Goal: Task Accomplishment & Management: Complete application form

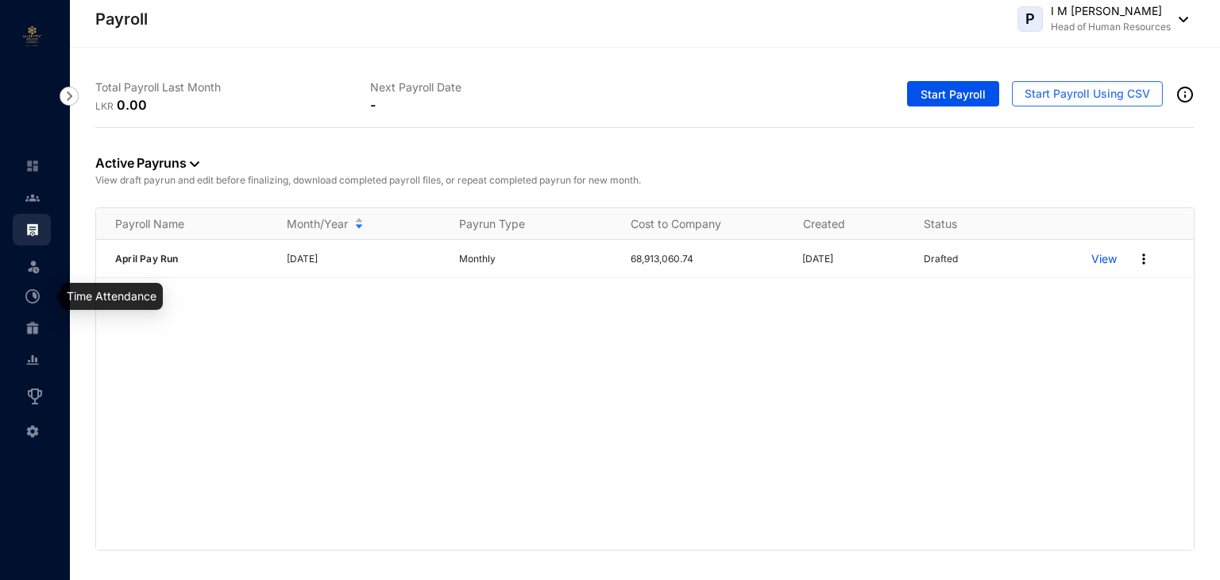
click at [29, 302] on img at bounding box center [32, 296] width 14 height 14
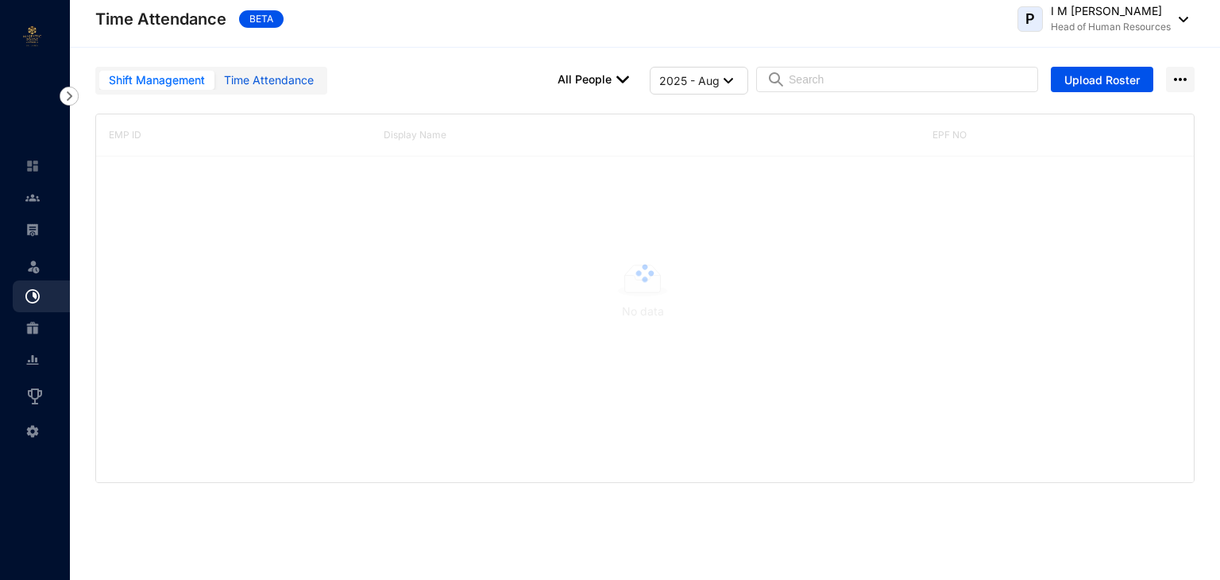
click at [266, 85] on div "Time Attendance" at bounding box center [269, 79] width 90 height 17
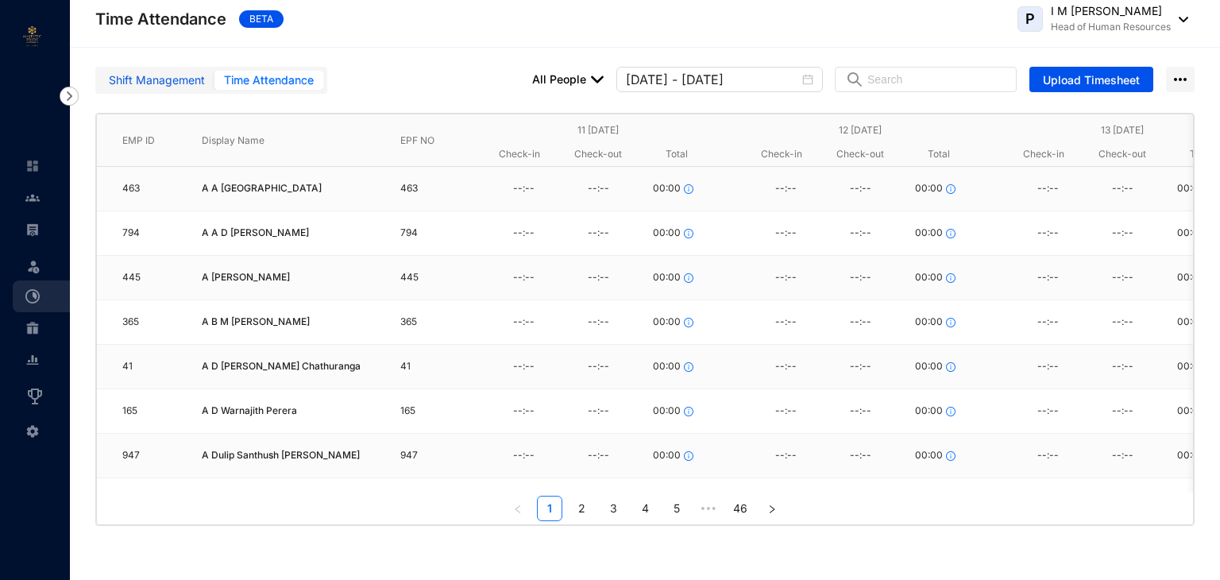
click at [162, 80] on div "Shift Management" at bounding box center [157, 79] width 96 height 17
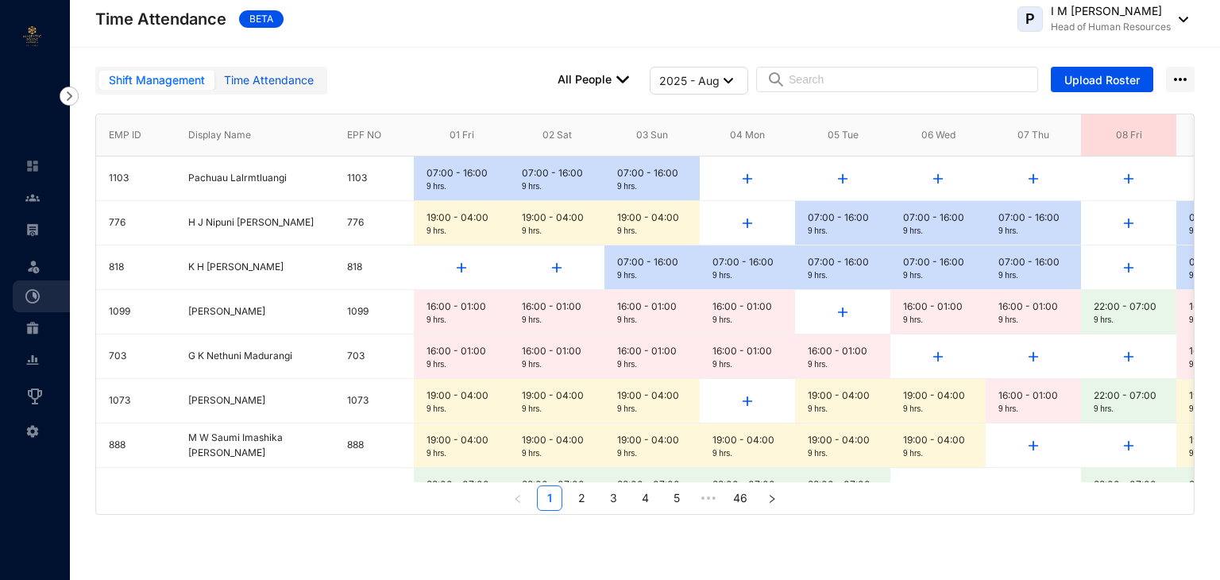
click at [295, 81] on div "Time Attendance" at bounding box center [269, 79] width 90 height 17
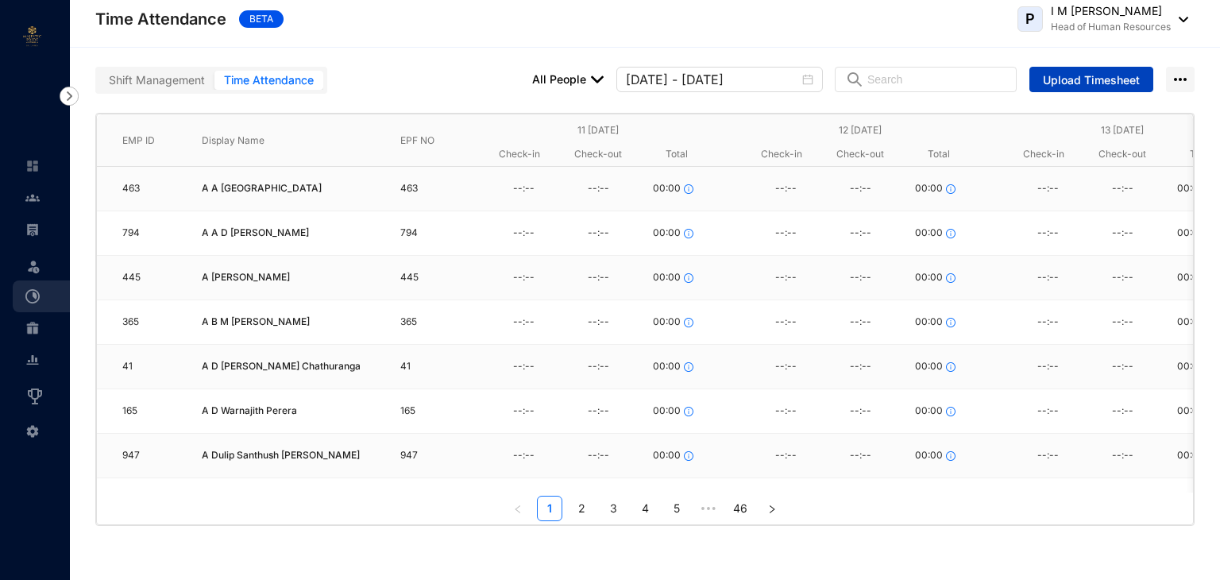
click at [1074, 83] on span "Upload Timesheet" at bounding box center [1091, 80] width 97 height 16
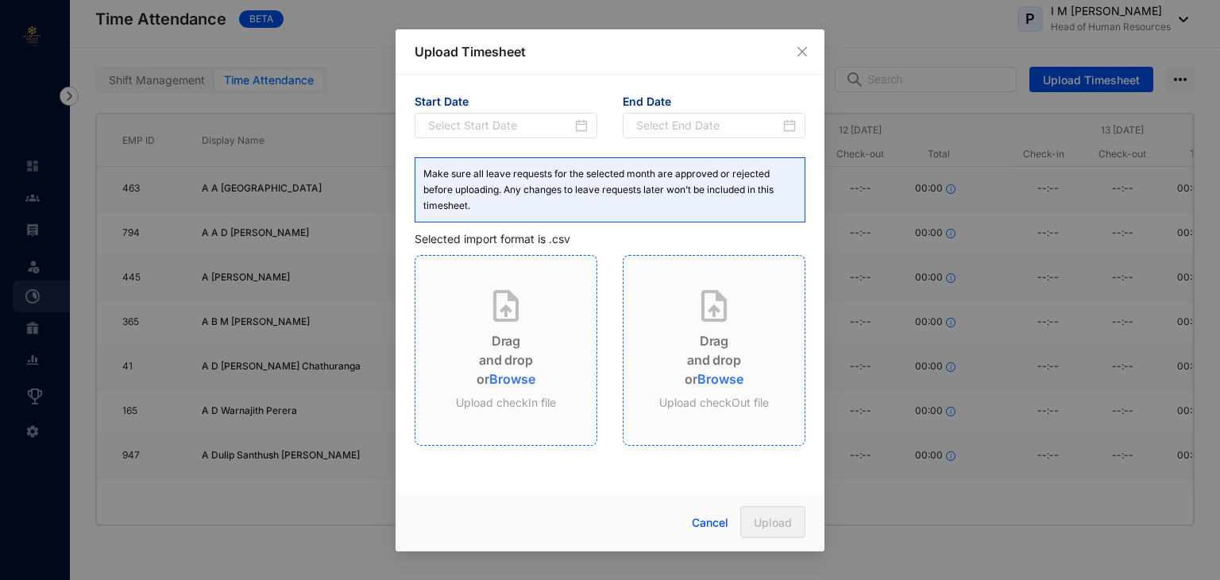
click at [511, 379] on span "Browse" at bounding box center [511, 379] width 45 height 16
click at [723, 378] on span "Browse" at bounding box center [719, 379] width 45 height 16
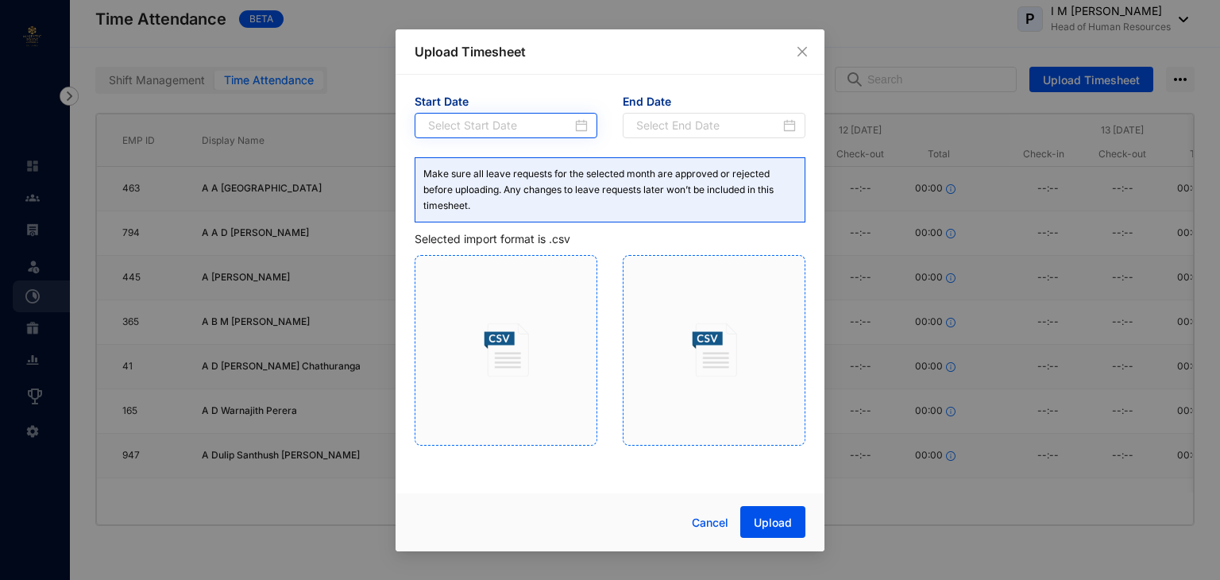
click at [578, 123] on div at bounding box center [508, 125] width 160 height 17
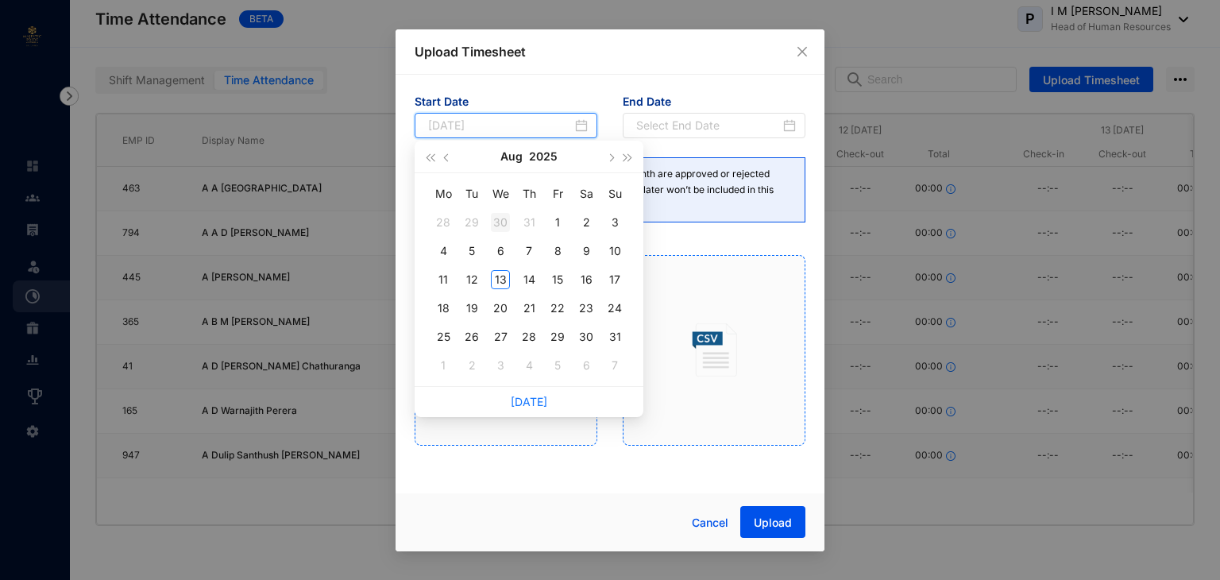
type input "[DATE]"
click at [559, 223] on div "1" at bounding box center [557, 222] width 19 height 19
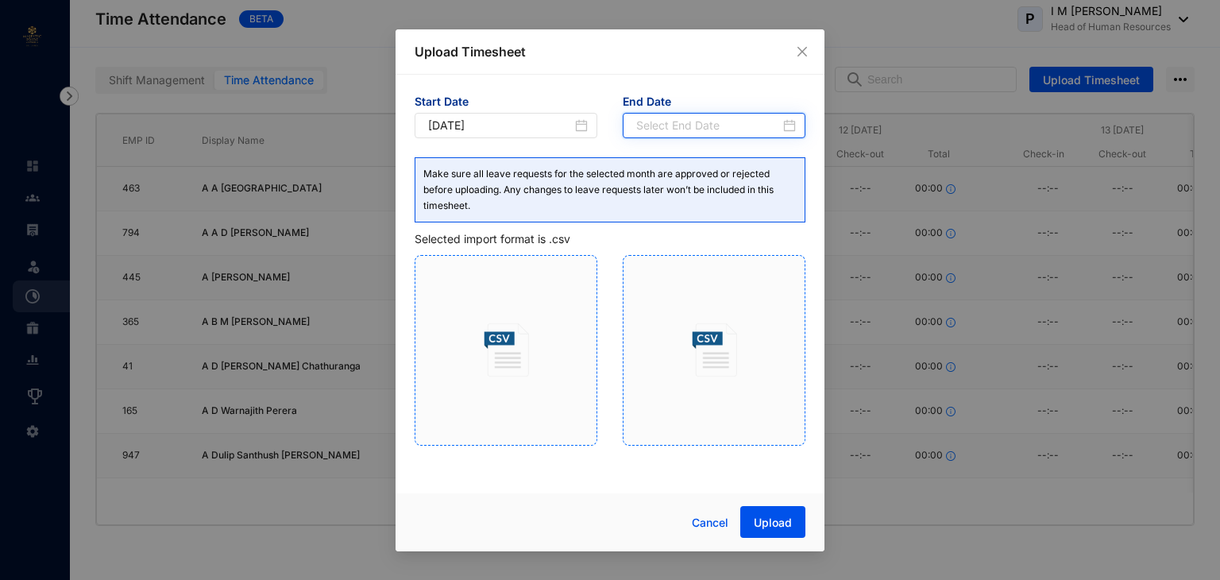
click at [693, 121] on input at bounding box center [708, 125] width 144 height 17
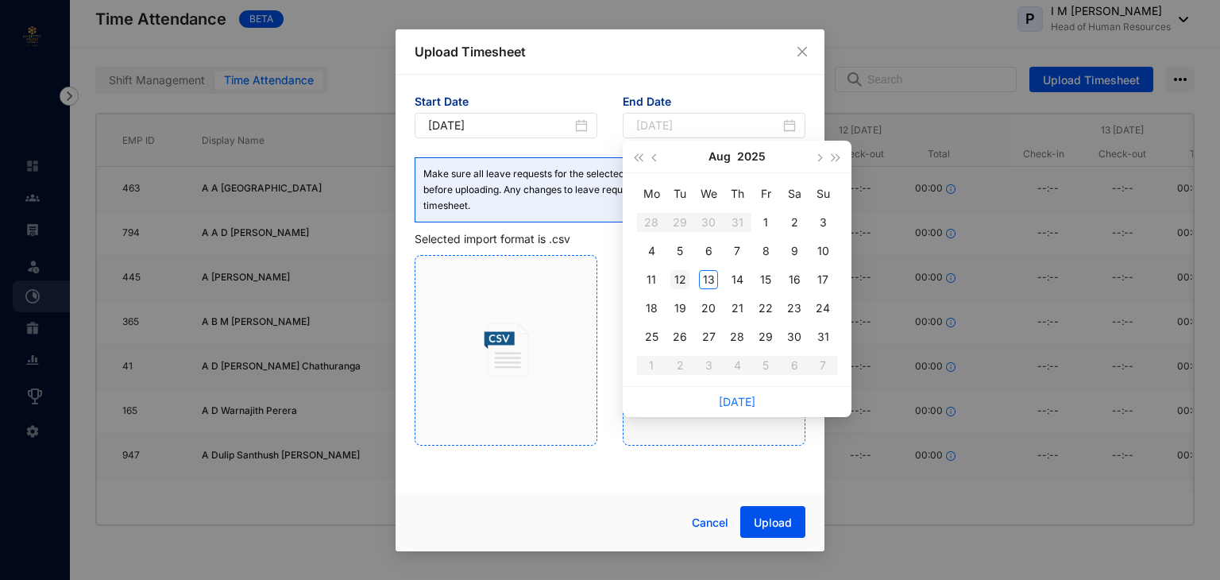
click at [683, 276] on div "12" at bounding box center [679, 279] width 19 height 19
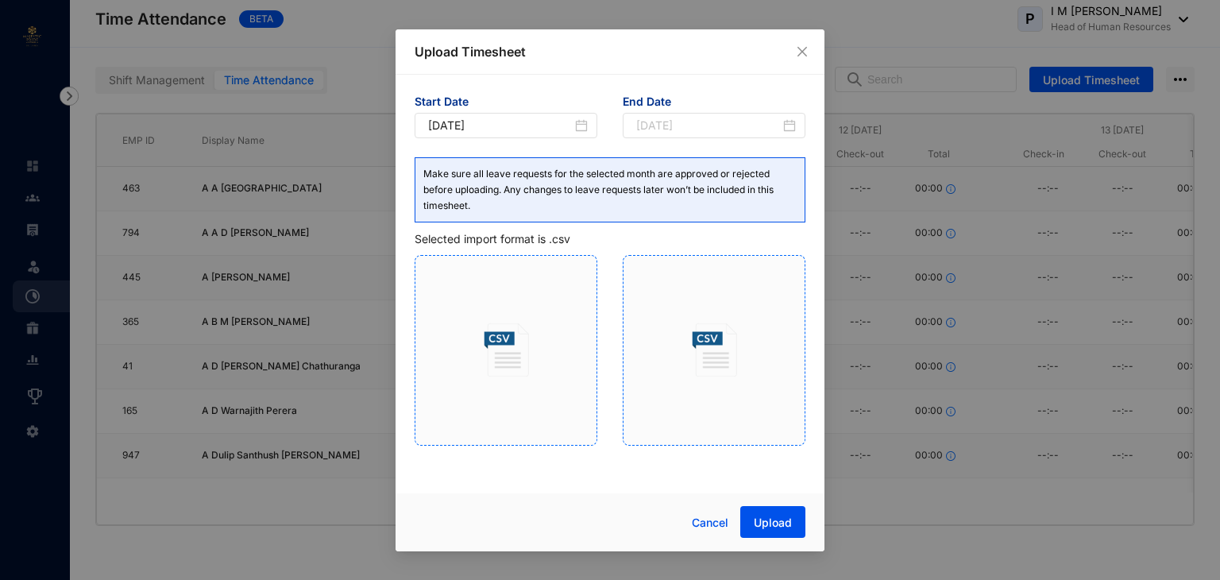
type input "[DATE]"
click at [766, 524] on span "Upload" at bounding box center [773, 523] width 38 height 16
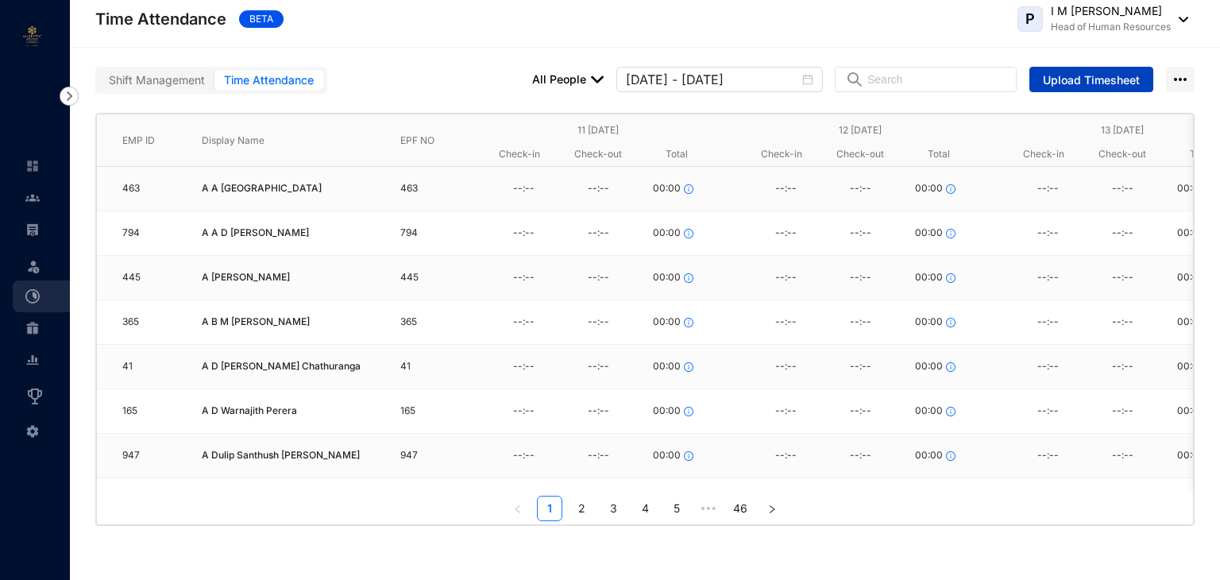
click at [1081, 80] on span "Upload Timesheet" at bounding box center [1091, 80] width 97 height 16
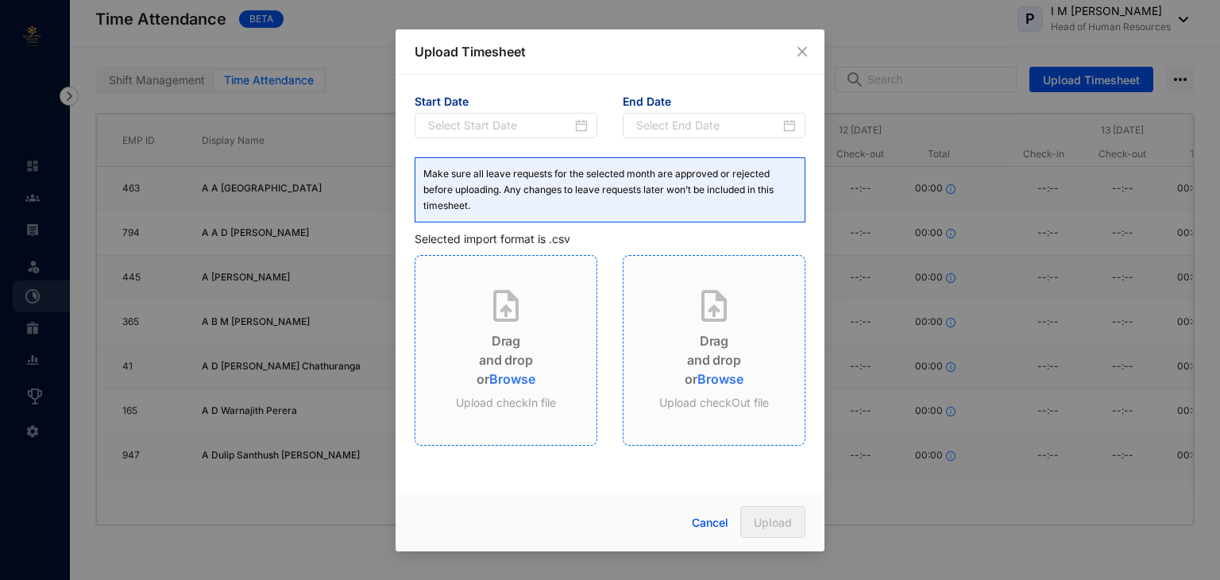
click at [518, 377] on span "Browse" at bounding box center [511, 379] width 45 height 16
click at [730, 376] on span "Browse" at bounding box center [719, 379] width 45 height 16
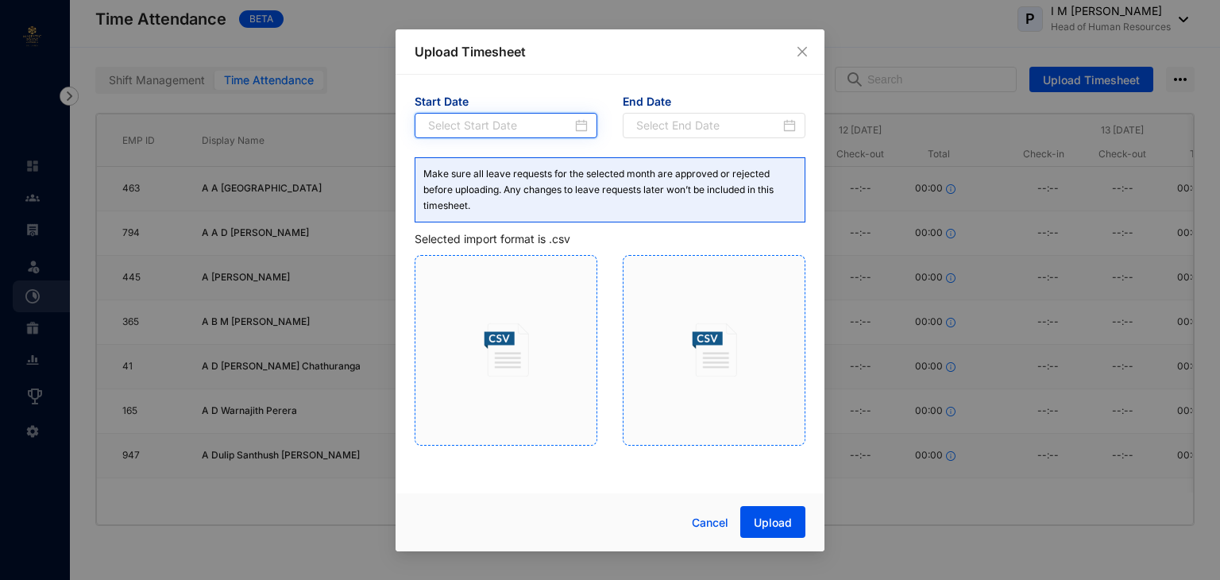
click at [550, 127] on input at bounding box center [500, 125] width 144 height 17
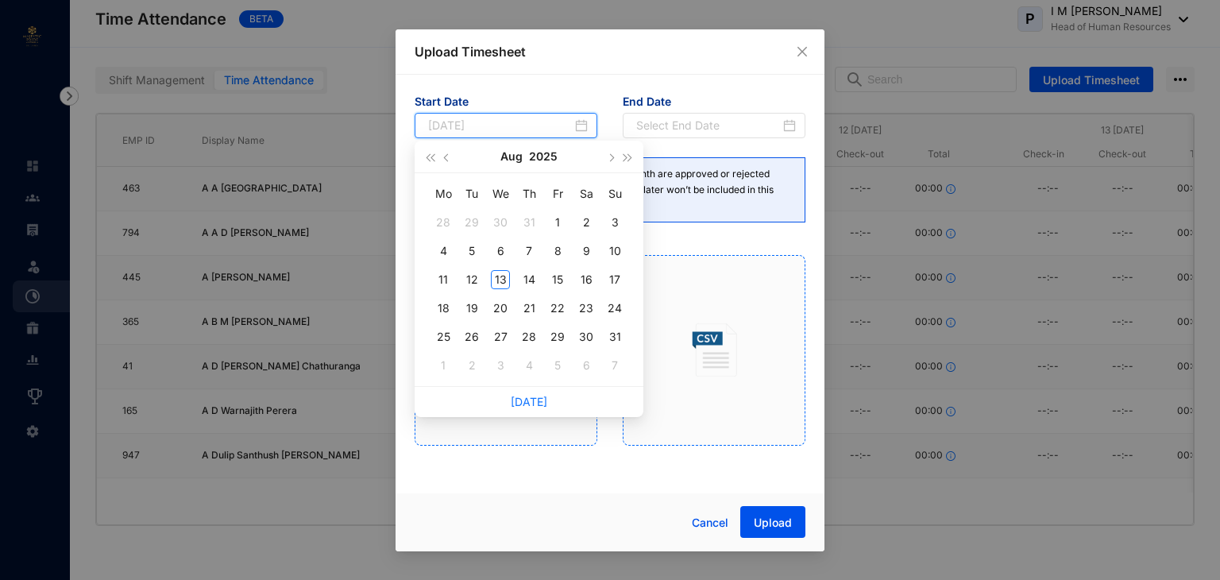
type input "[DATE]"
click at [551, 220] on div "1" at bounding box center [557, 222] width 19 height 19
type input "[DATE]"
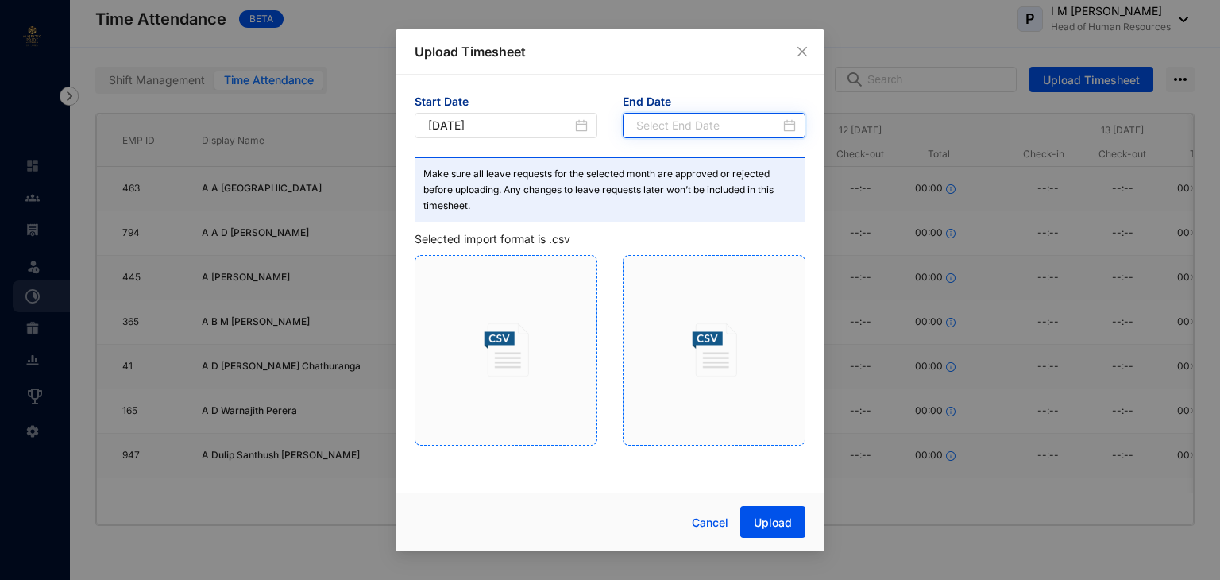
click at [757, 125] on input at bounding box center [708, 125] width 144 height 17
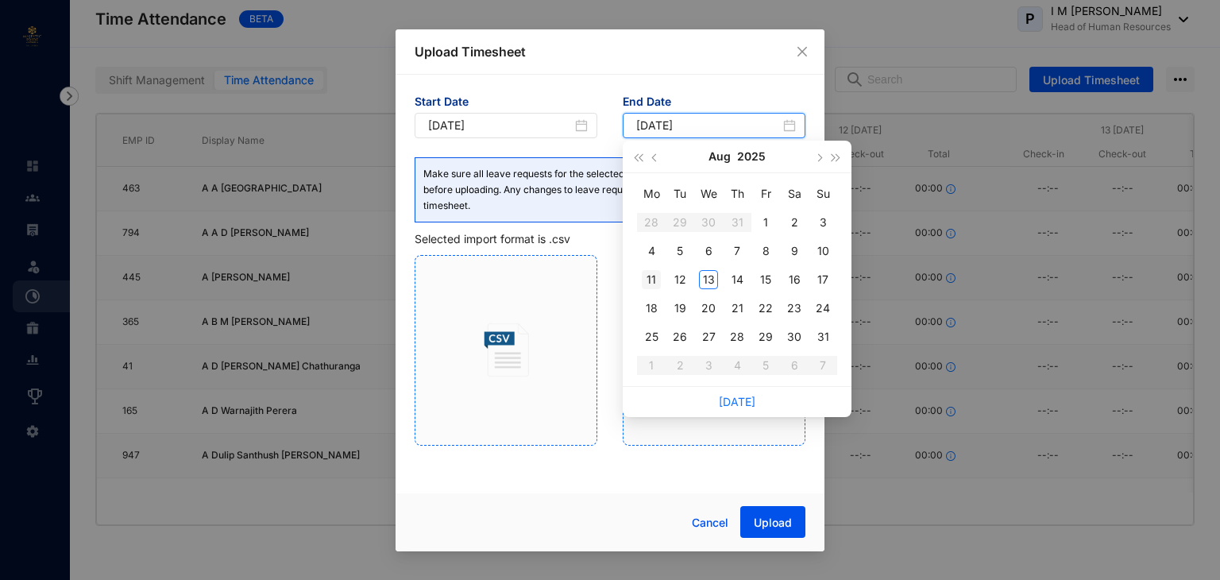
type input "[DATE]"
click at [685, 283] on div "12" at bounding box center [679, 279] width 19 height 19
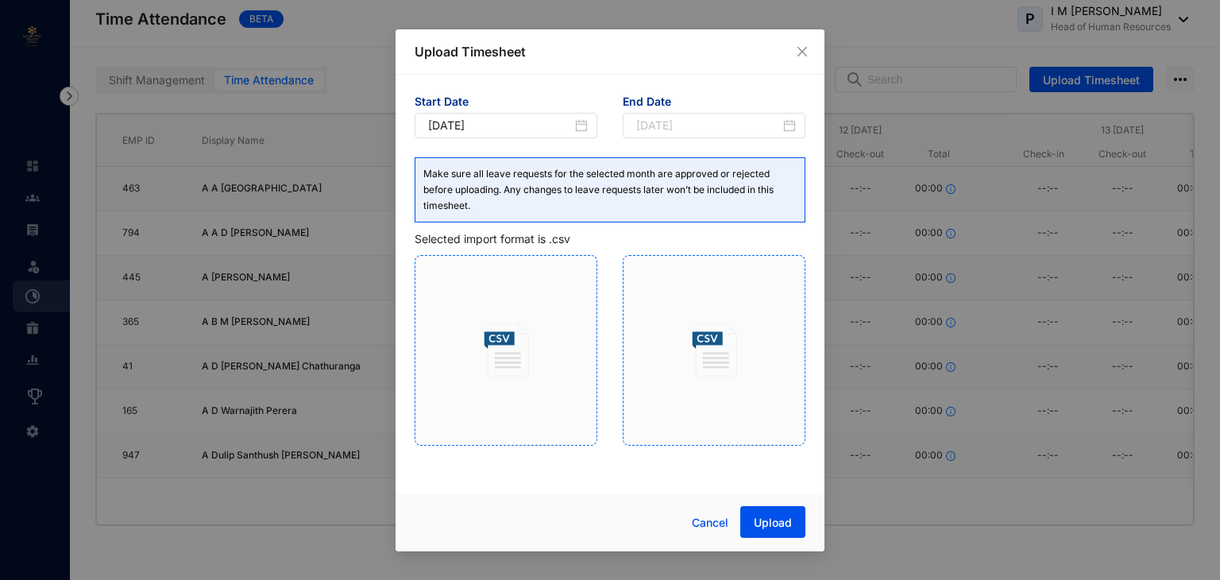
type input "[DATE]"
click at [771, 522] on span "Upload" at bounding box center [773, 523] width 38 height 16
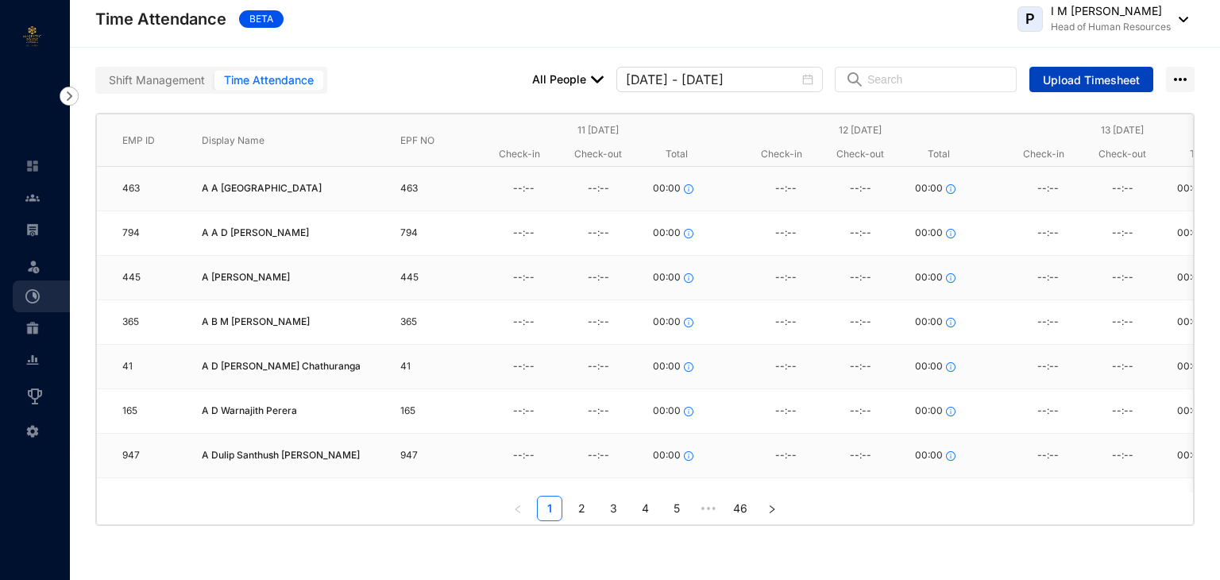
click at [1096, 80] on span "Upload Timesheet" at bounding box center [1091, 80] width 97 height 16
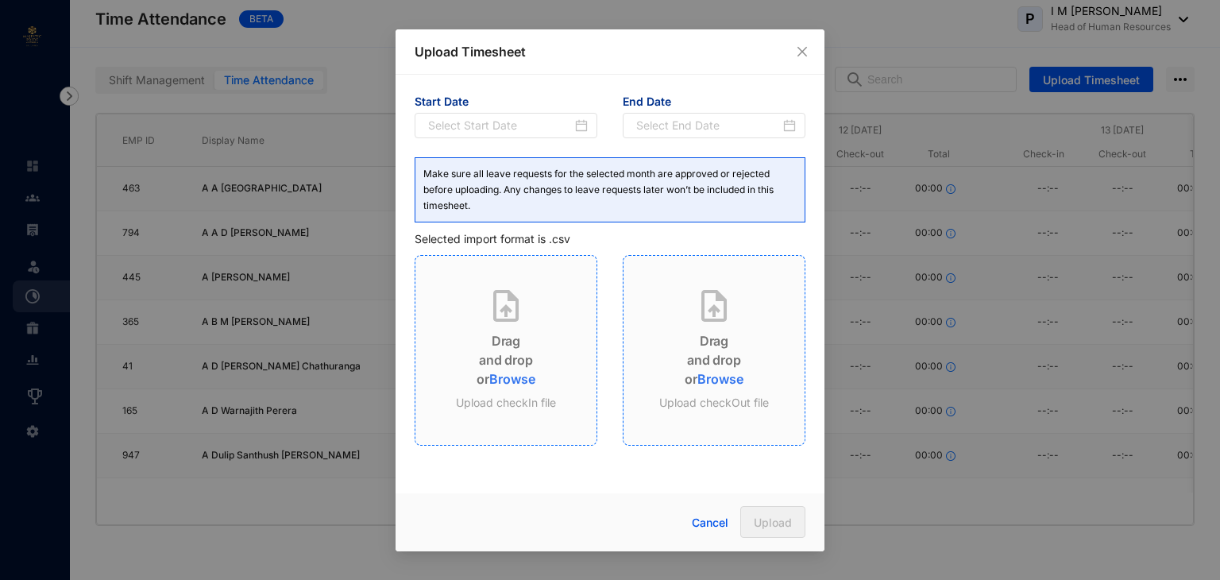
click at [512, 379] on span "Browse" at bounding box center [511, 379] width 45 height 16
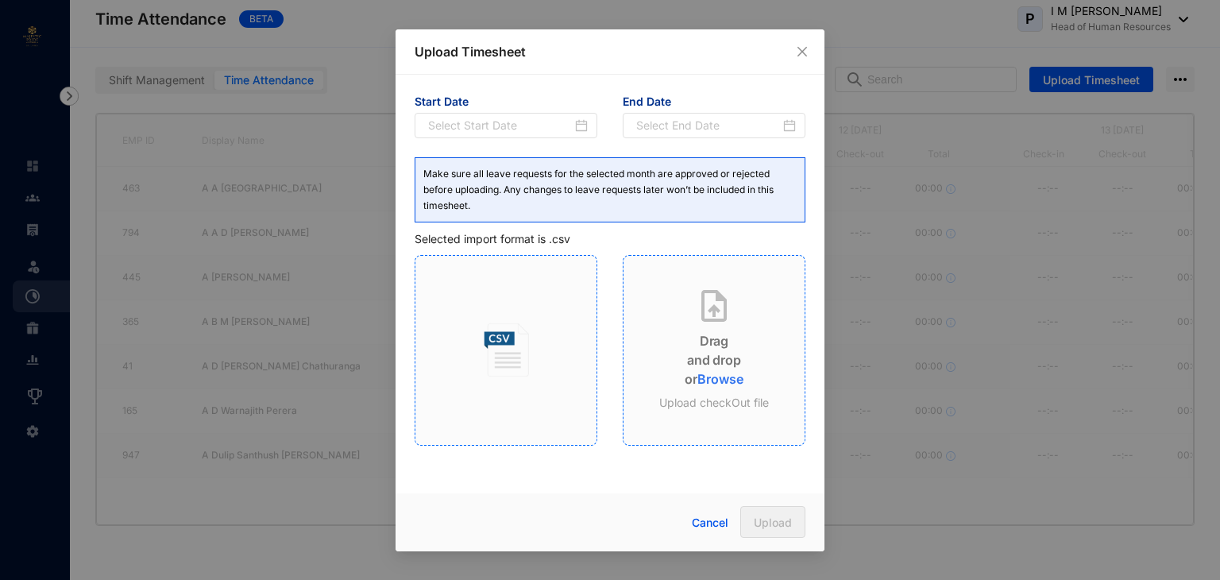
click at [727, 384] on span "Browse" at bounding box center [719, 379] width 45 height 16
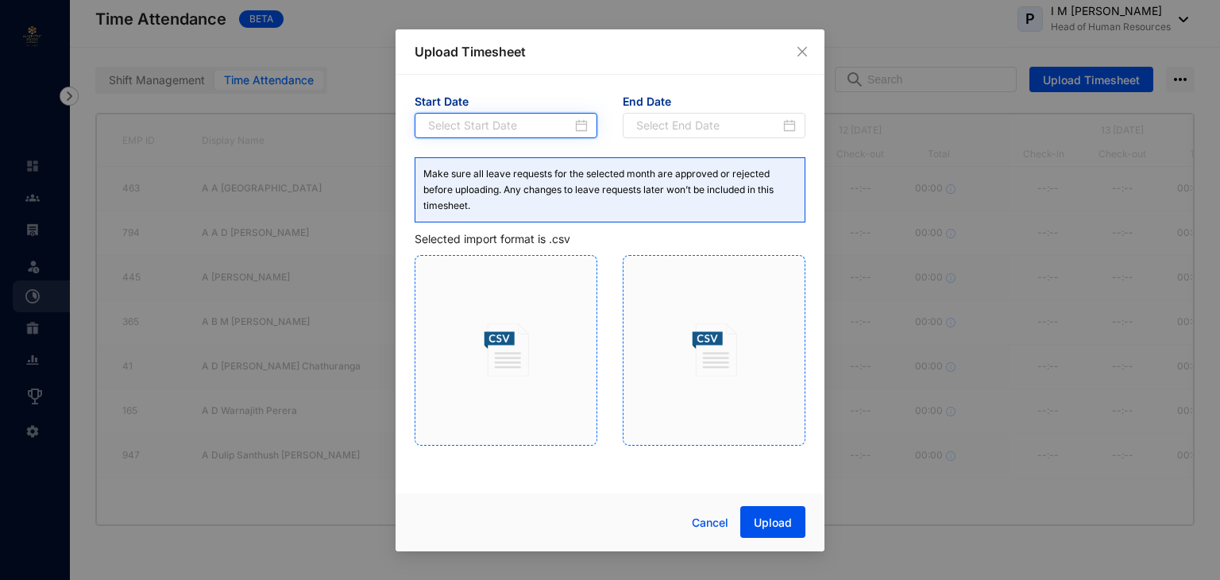
click at [518, 130] on input at bounding box center [500, 125] width 144 height 17
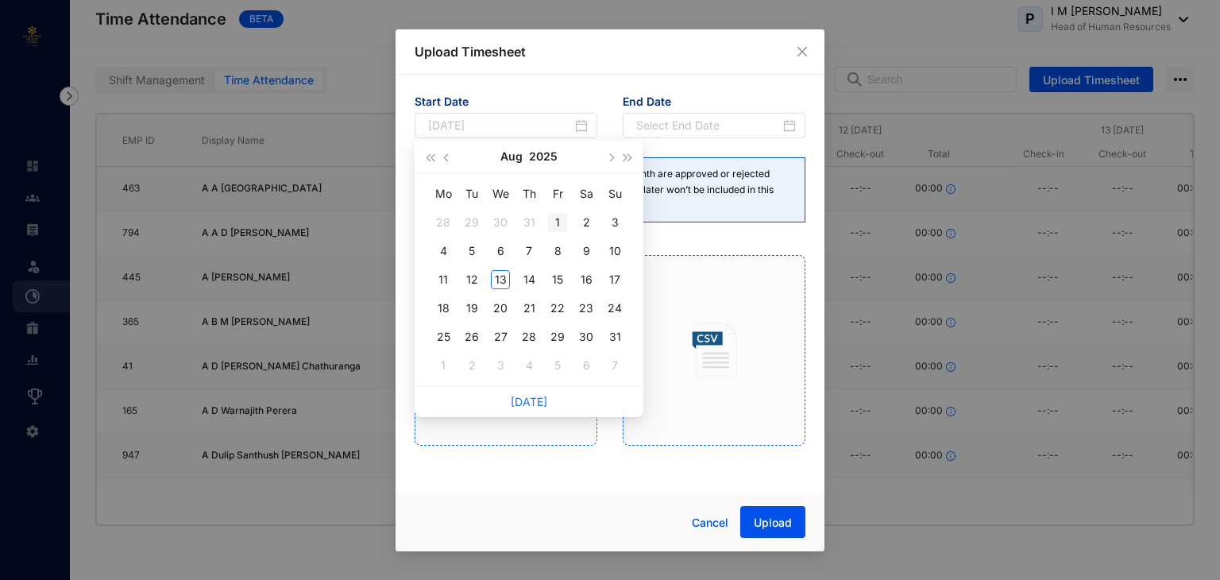
click at [553, 220] on div "1" at bounding box center [557, 222] width 19 height 19
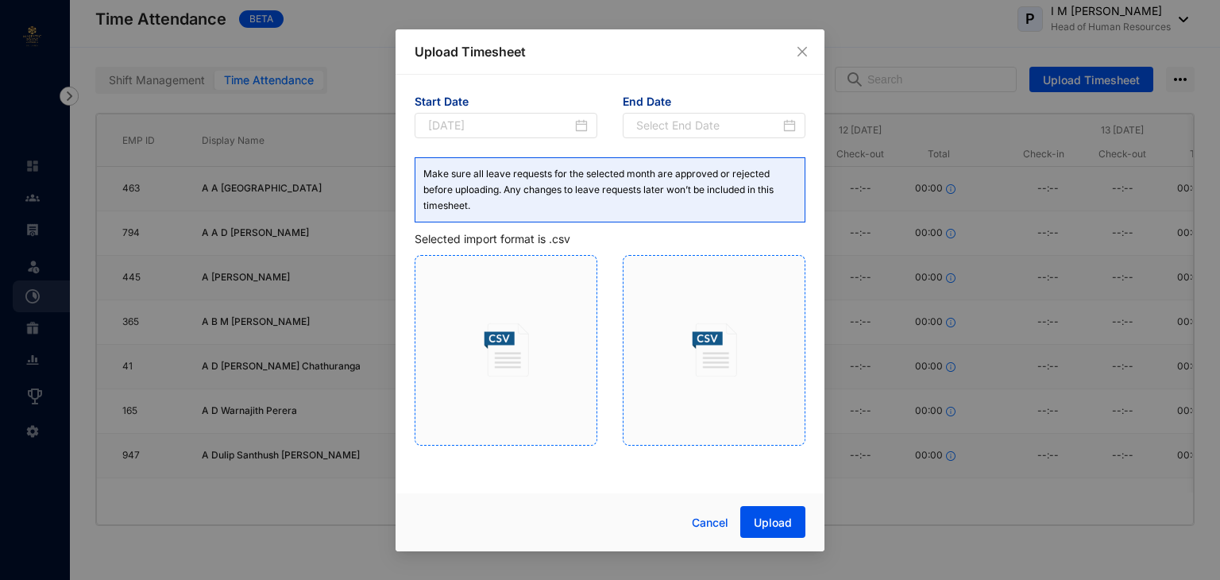
type input "[DATE]"
click at [685, 129] on input at bounding box center [708, 125] width 144 height 17
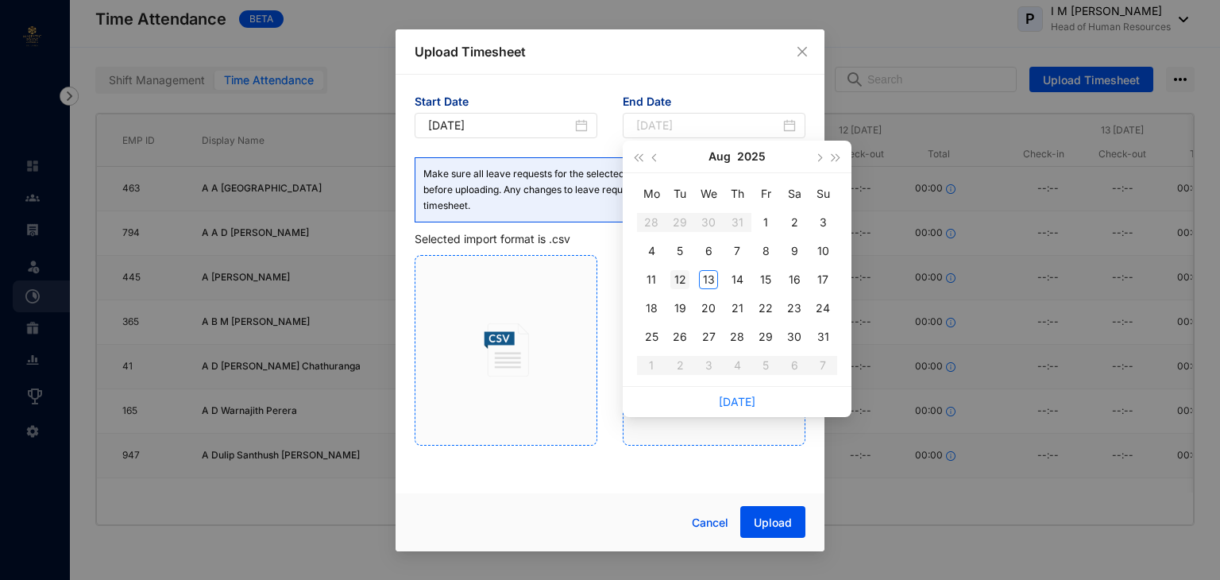
click at [681, 277] on div "12" at bounding box center [679, 279] width 19 height 19
type input "[DATE]"
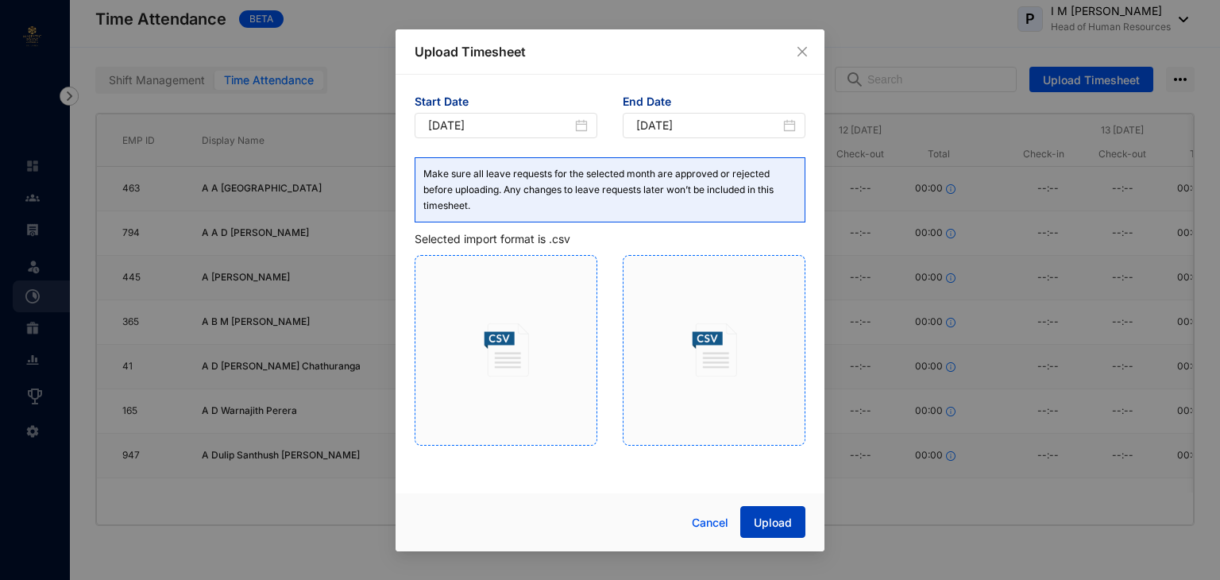
click at [766, 523] on span "Upload" at bounding box center [773, 523] width 38 height 16
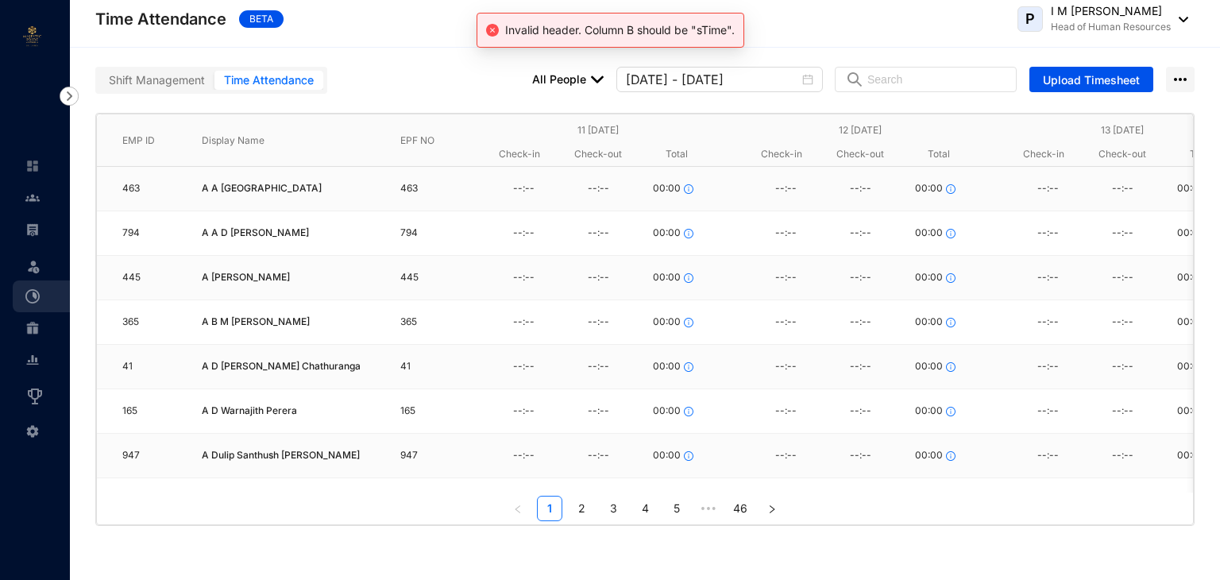
click at [924, 21] on div "Time Attendance BETA P I M [PERSON_NAME] Head of Human Resources" at bounding box center [641, 19] width 1093 height 32
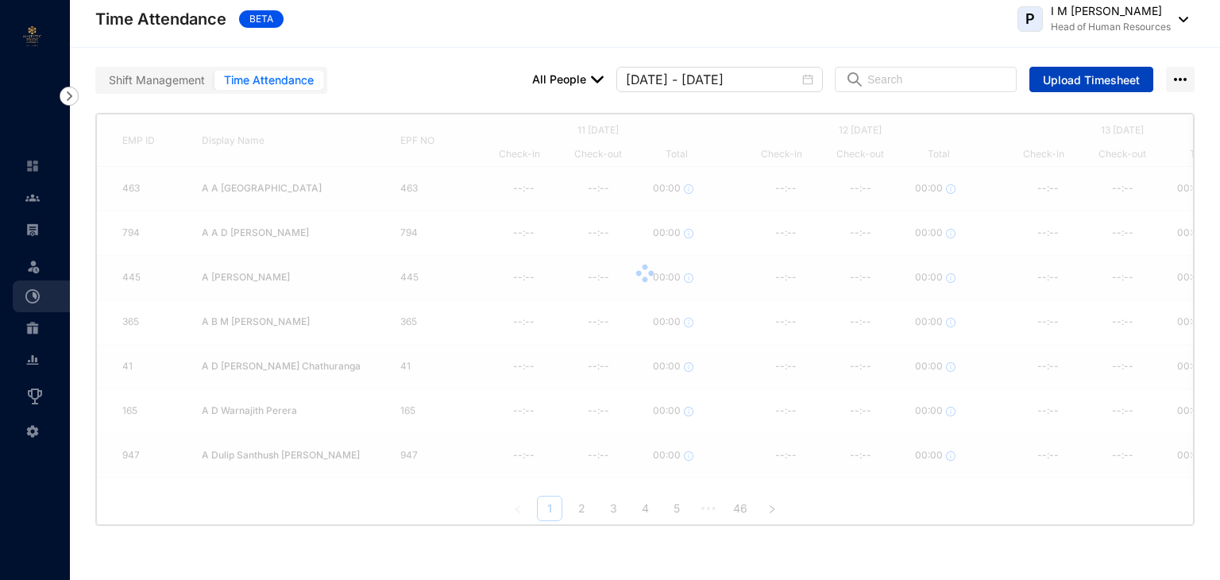
click at [1080, 83] on span "Upload Timesheet" at bounding box center [1091, 80] width 97 height 16
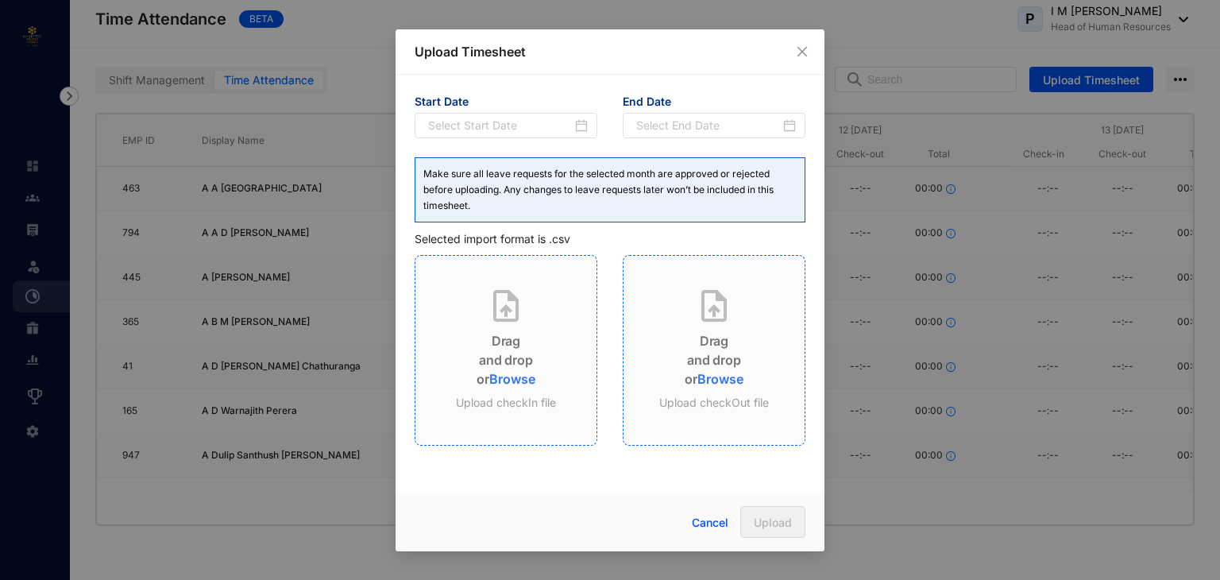
click at [521, 377] on span "Browse" at bounding box center [511, 379] width 45 height 16
click at [714, 372] on span "Browse" at bounding box center [719, 379] width 45 height 16
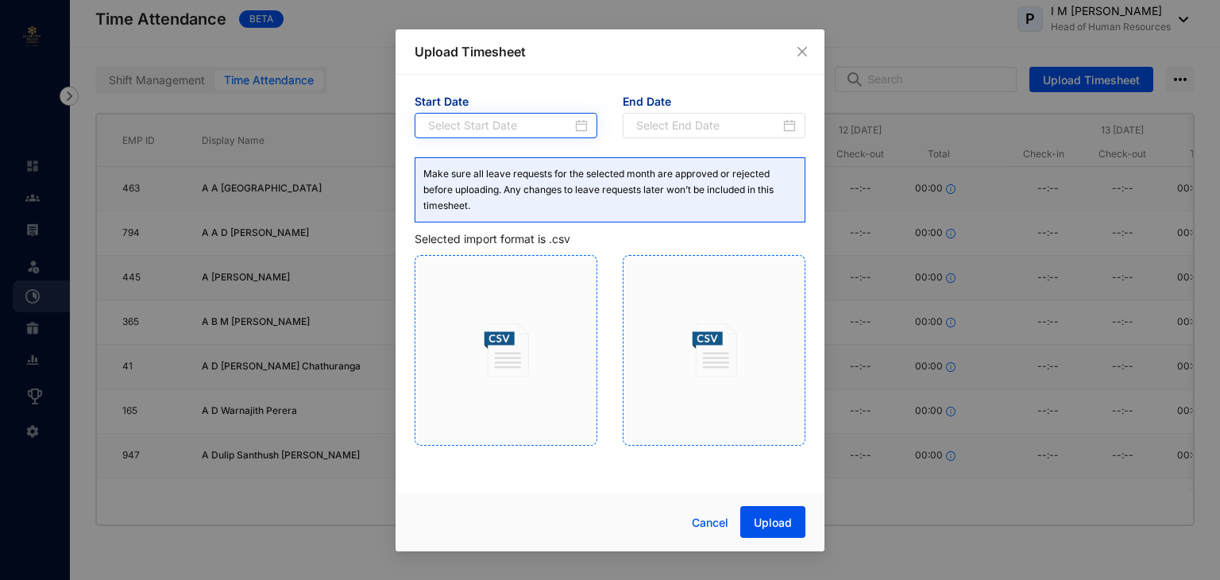
click at [575, 127] on div at bounding box center [508, 125] width 160 height 17
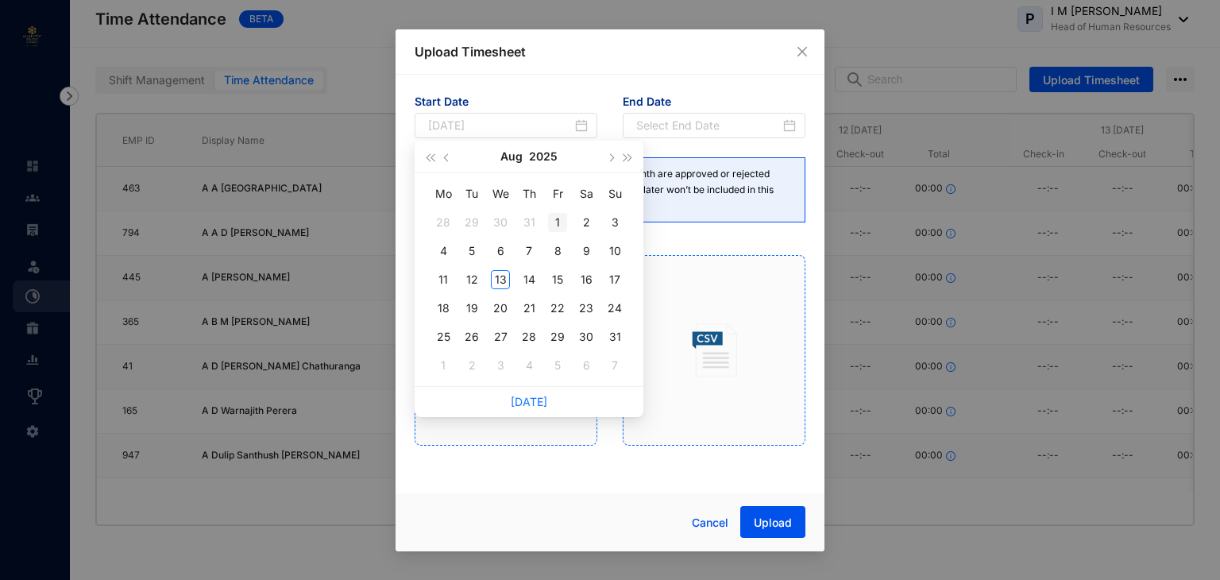
click at [560, 223] on div "1" at bounding box center [557, 222] width 19 height 19
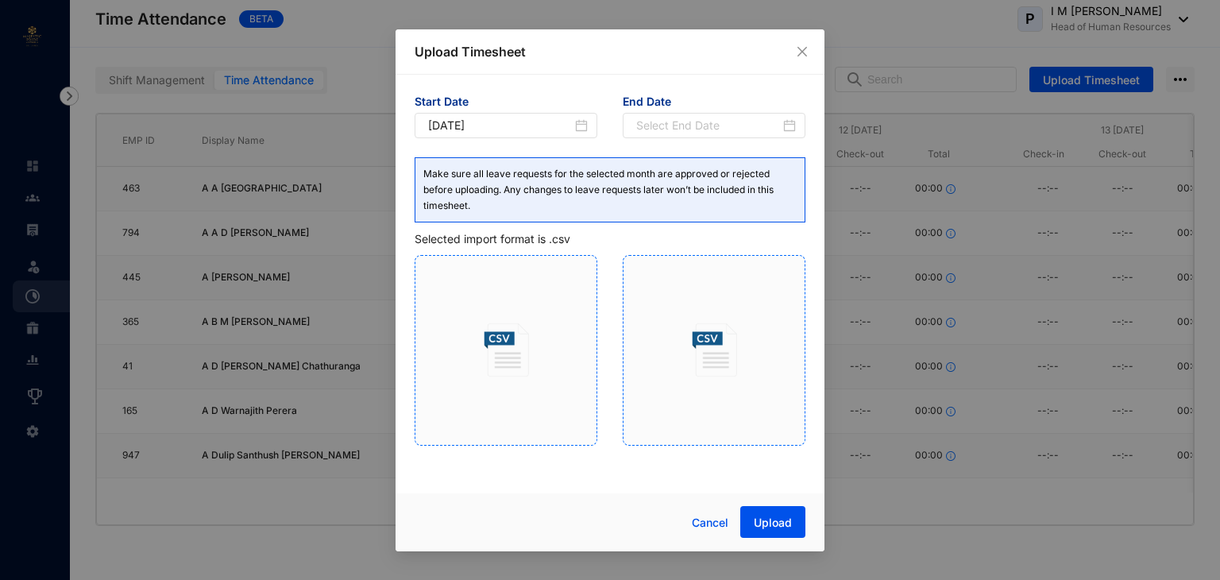
type input "[DATE]"
click at [738, 125] on input at bounding box center [708, 125] width 144 height 17
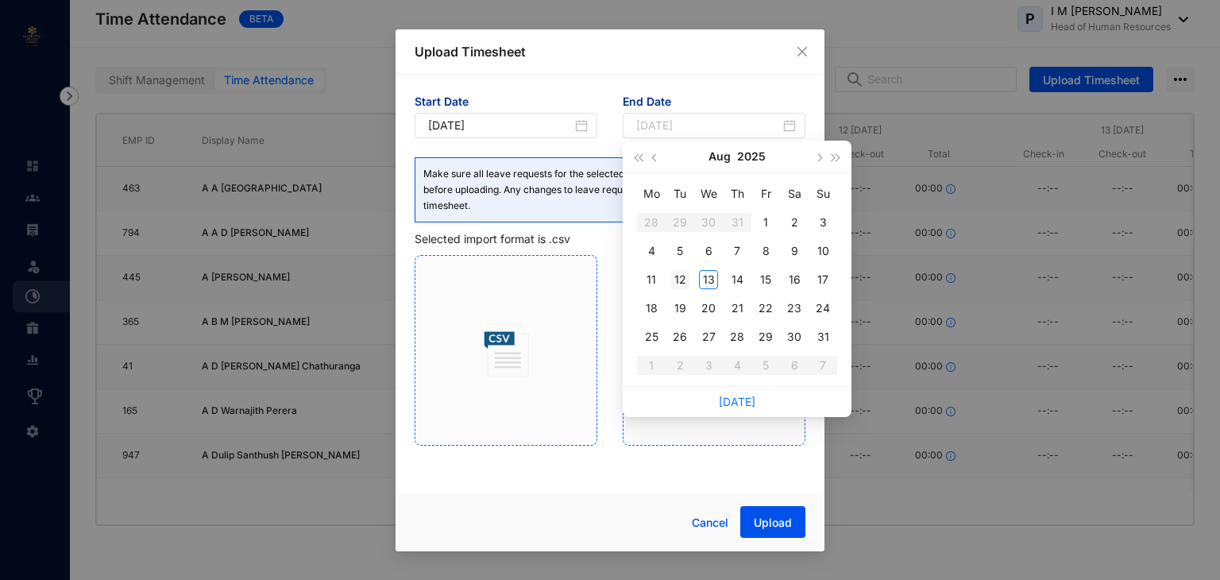
click at [685, 280] on div "12" at bounding box center [679, 279] width 19 height 19
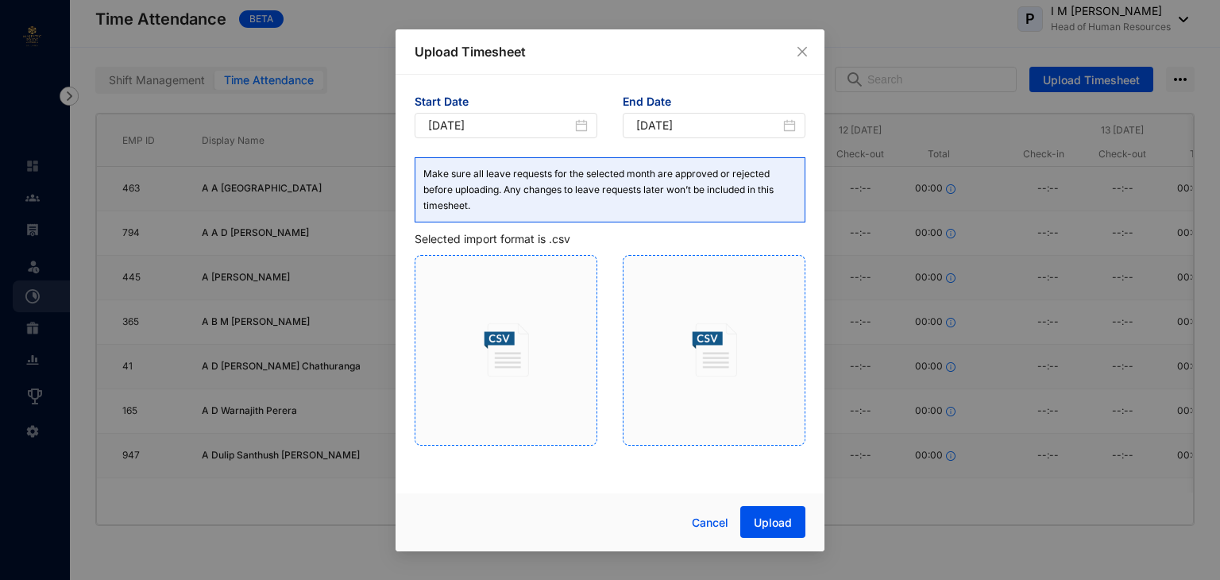
type input "[DATE]"
click at [766, 523] on span "Upload" at bounding box center [773, 523] width 38 height 16
